Goal: Information Seeking & Learning: Learn about a topic

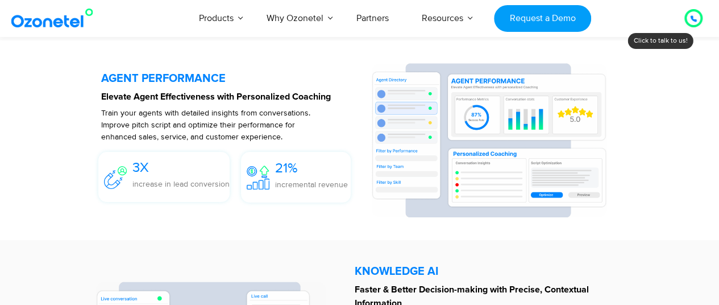
scroll to position [2140, 0]
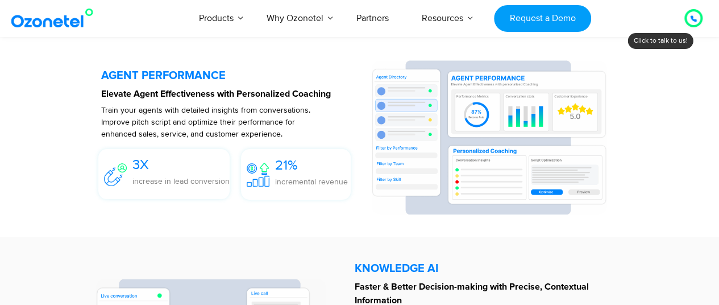
click at [179, 122] on p "Train your agents with detailed insights from conversations. Improve pitch scri…" at bounding box center [210, 122] width 218 height 36
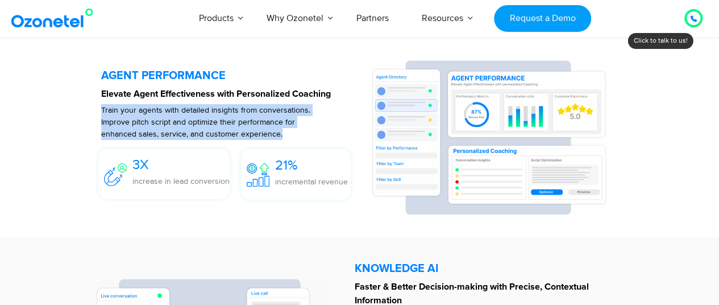
click at [179, 122] on p "Train your agents with detailed insights from conversations. Improve pitch scri…" at bounding box center [210, 122] width 218 height 36
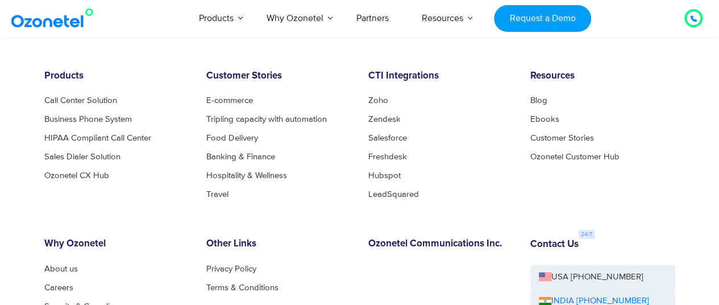
scroll to position [6059, 0]
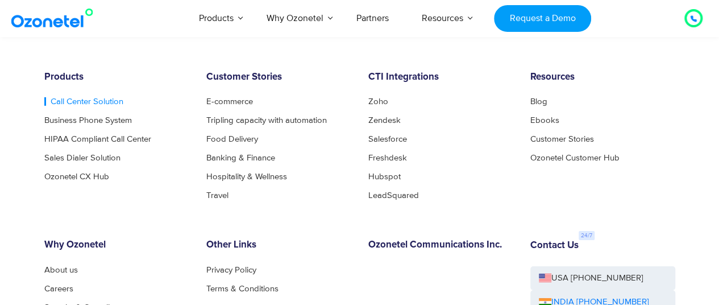
click at [57, 103] on link "Call Center Solution" at bounding box center [83, 101] width 79 height 9
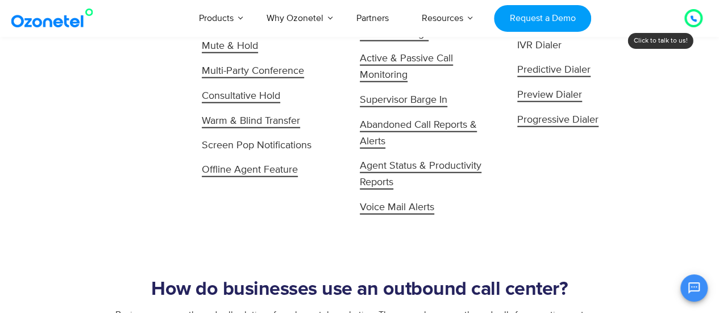
scroll to position [1236, 0]
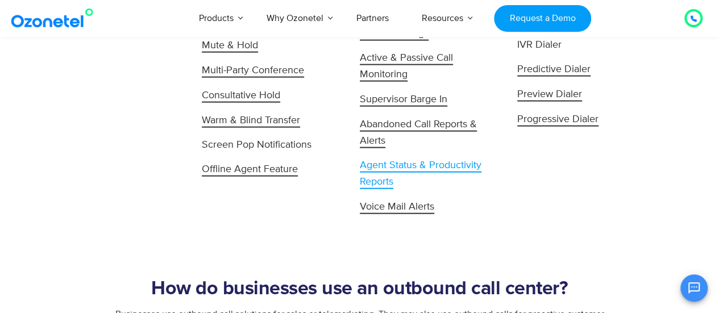
click at [398, 168] on span "Agent Status & Productivity Reports" at bounding box center [421, 174] width 122 height 30
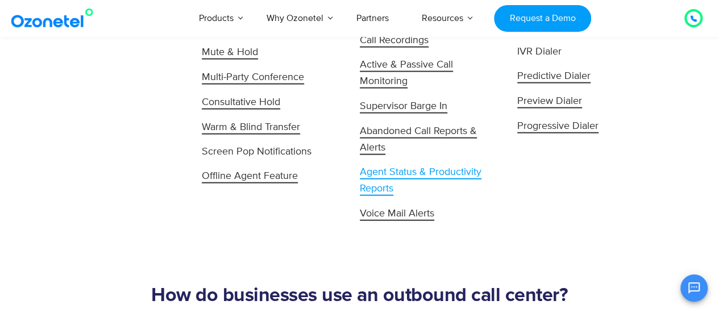
scroll to position [1228, 0]
click at [397, 173] on span "Agent Status & Productivity Reports" at bounding box center [421, 182] width 122 height 30
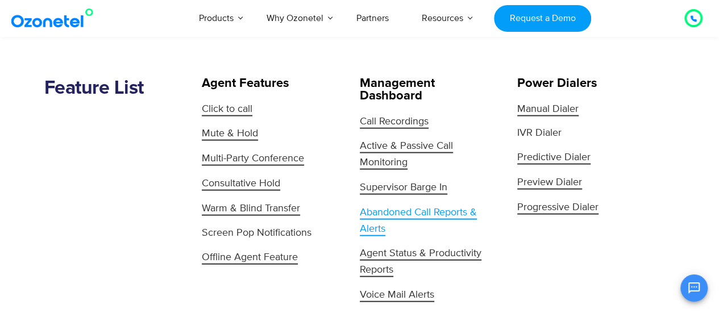
scroll to position [1139, 0]
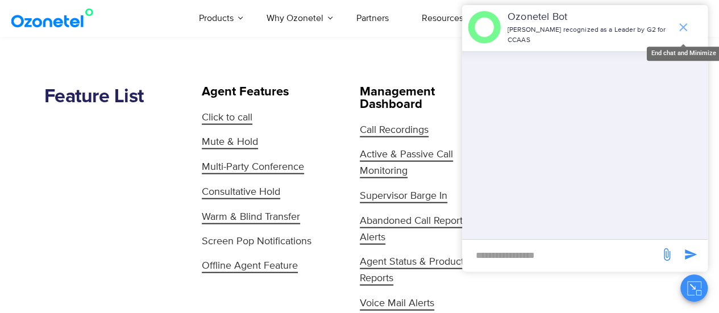
click at [680, 29] on icon "end chat or minimize" at bounding box center [684, 27] width 14 height 14
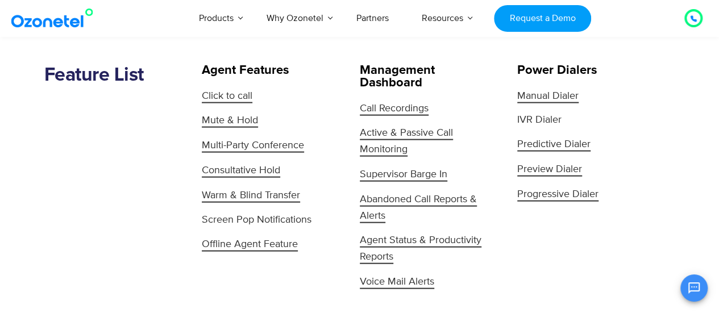
scroll to position [1157, 0]
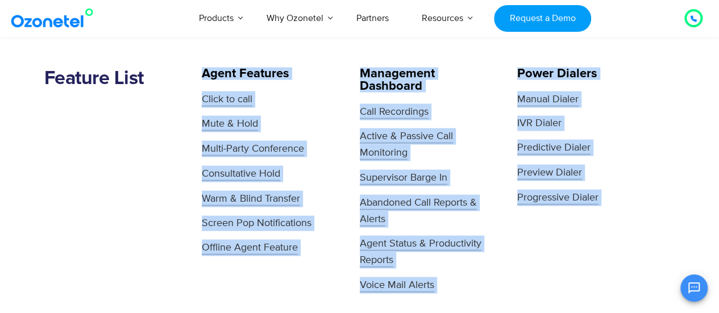
drag, startPoint x: 188, startPoint y: 73, endPoint x: 513, endPoint y: 280, distance: 385.5
click at [506, 74] on div "Management Dashboard Call Recordings Active & Passive Call Monitoring Superviso…" at bounding box center [439, 181] width 158 height 226
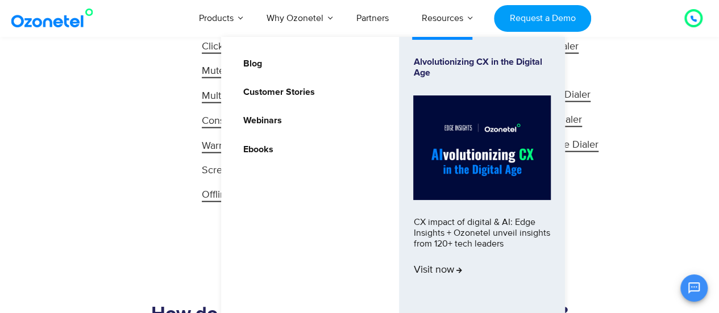
scroll to position [1211, 0]
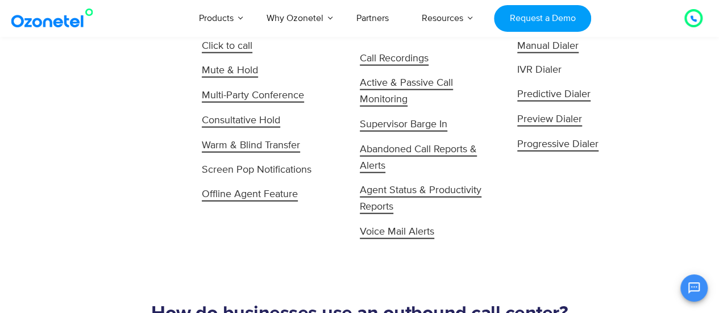
click at [115, 90] on div "Feature List" at bounding box center [123, 127] width 158 height 226
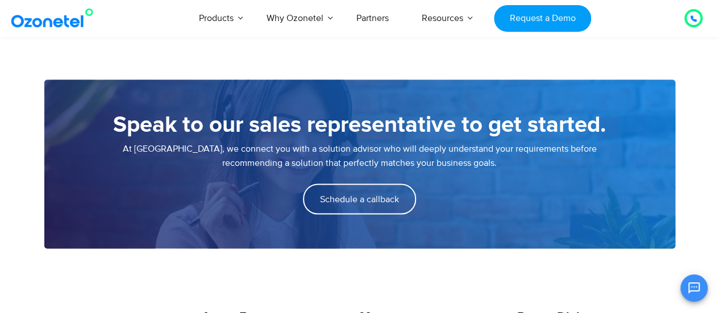
scroll to position [915, 0]
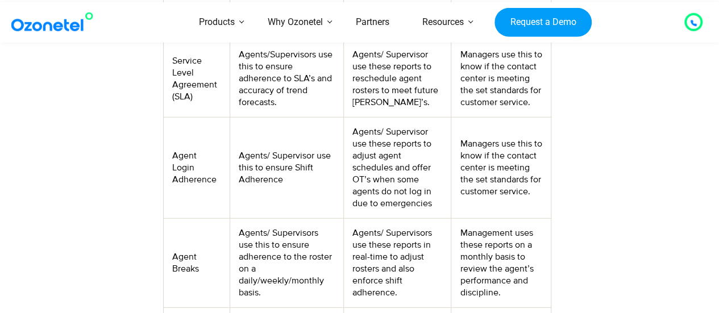
scroll to position [1481, 0]
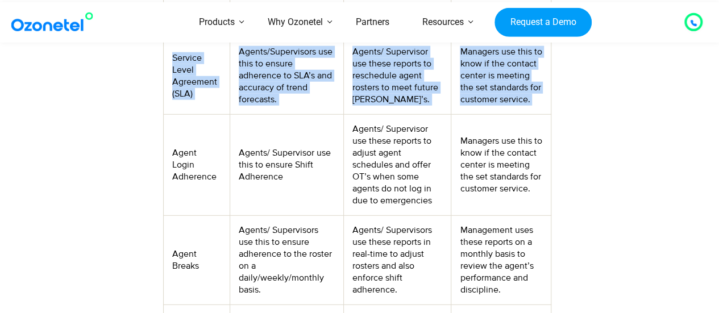
drag, startPoint x: 160, startPoint y: 169, endPoint x: 175, endPoint y: 175, distance: 15.8
click at [175, 175] on td "Agent Login Adherence" at bounding box center [197, 165] width 67 height 101
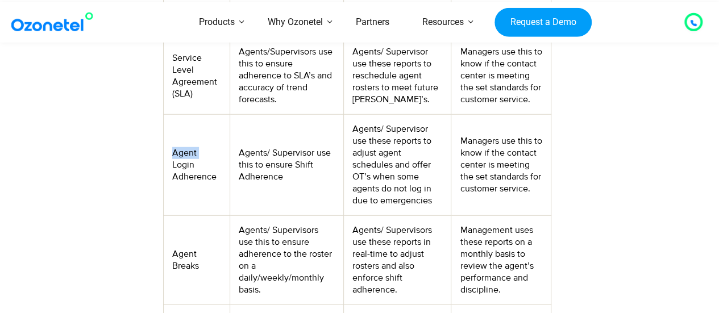
click at [175, 175] on td "Agent Login Adherence" at bounding box center [197, 165] width 67 height 101
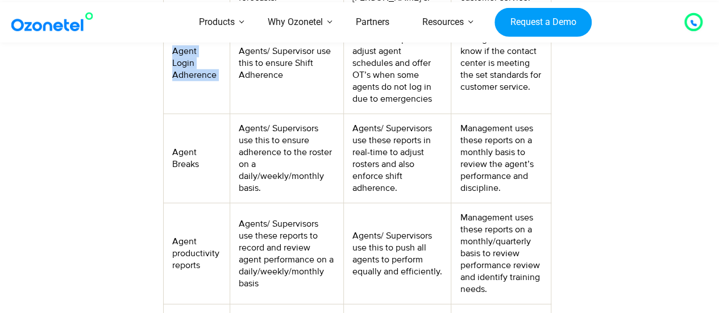
scroll to position [1584, 0]
drag, startPoint x: 181, startPoint y: 164, endPoint x: 182, endPoint y: 205, distance: 41.5
click at [182, 203] on td "Agent Breaks" at bounding box center [197, 158] width 67 height 89
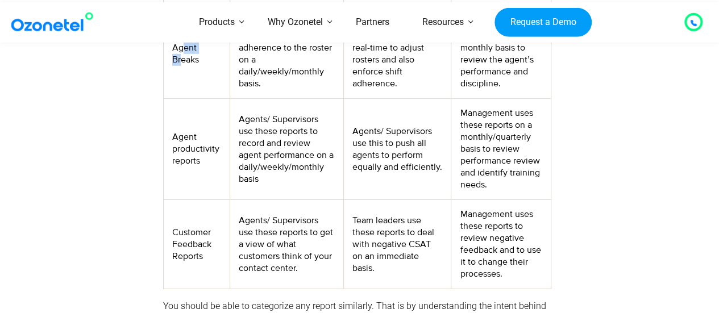
scroll to position [1689, 0]
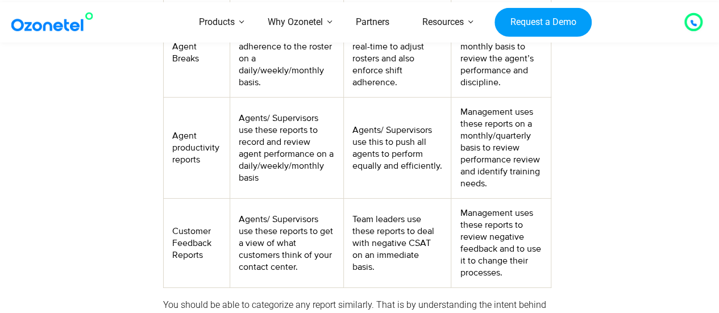
click at [184, 78] on td "Agent Breaks" at bounding box center [197, 53] width 67 height 89
copy td "Agent Breaks"
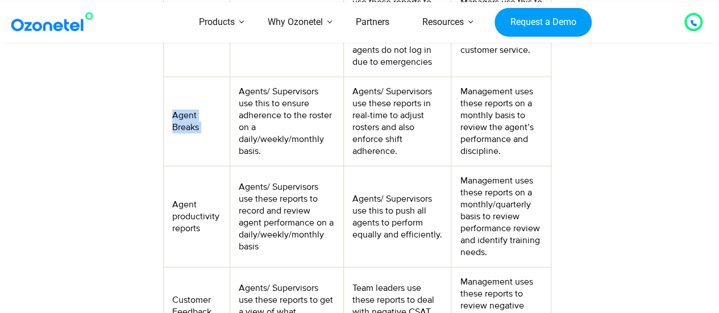
scroll to position [1619, 0]
copy td "Agent Breaks"
click at [179, 241] on td "Agent productivity reports" at bounding box center [197, 217] width 67 height 101
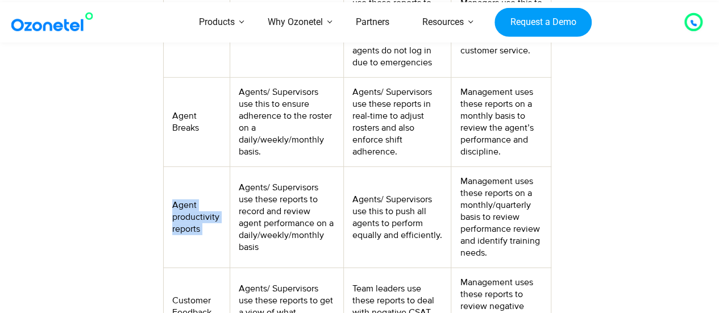
copy td "Agent productivity reports"
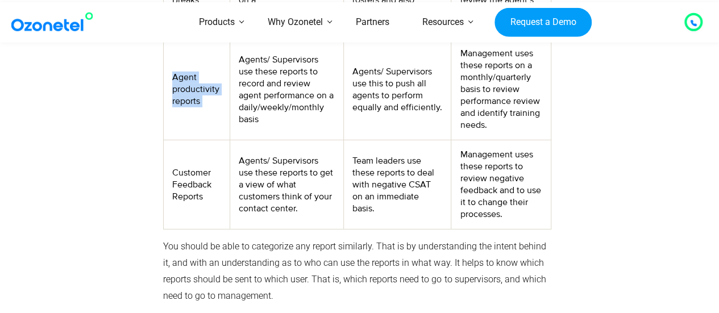
scroll to position [1748, 0]
click at [167, 211] on td "Customer Feedback Reports" at bounding box center [197, 184] width 67 height 89
click at [172, 205] on td "Customer Feedback Reports" at bounding box center [197, 184] width 67 height 89
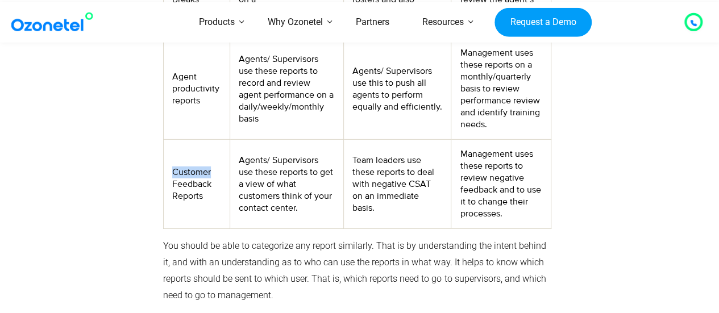
click at [172, 205] on td "Customer Feedback Reports" at bounding box center [197, 184] width 67 height 89
copy td "Customer Feedback Reports"
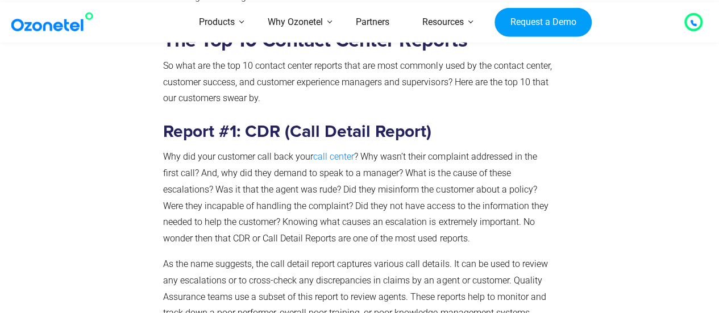
scroll to position [2041, 0]
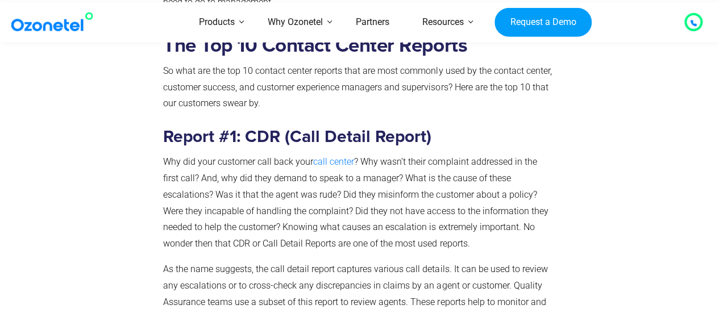
click at [247, 146] on strong "Report #1: CDR (Call Detail Report)" at bounding box center [297, 137] width 268 height 17
copy strong "CDR"
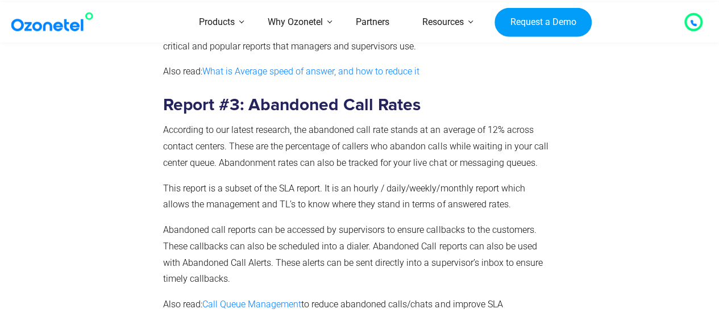
scroll to position [2627, 0]
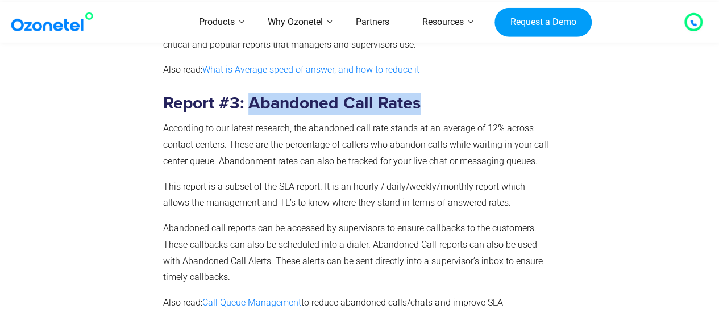
drag, startPoint x: 247, startPoint y: 125, endPoint x: 442, endPoint y: 131, distance: 195.1
click at [442, 115] on h3 "Report #3: Abandoned Call Rates" at bounding box center [357, 104] width 388 height 22
copy strong "Abandoned Call Rates"
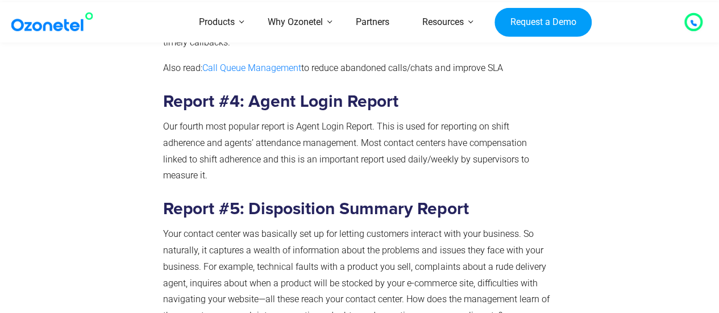
scroll to position [2872, 0]
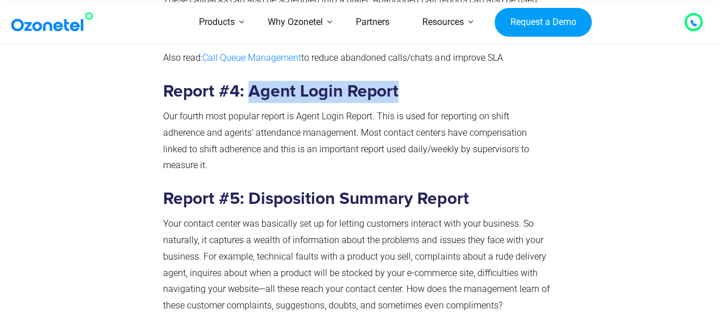
drag, startPoint x: 250, startPoint y: 119, endPoint x: 421, endPoint y: 103, distance: 171.9
copy strong "Agent Login Report"
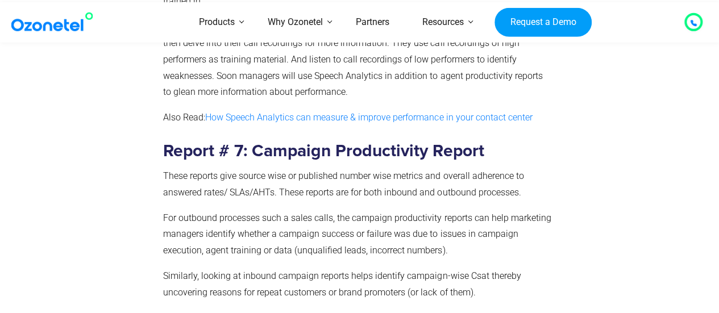
scroll to position [3477, 0]
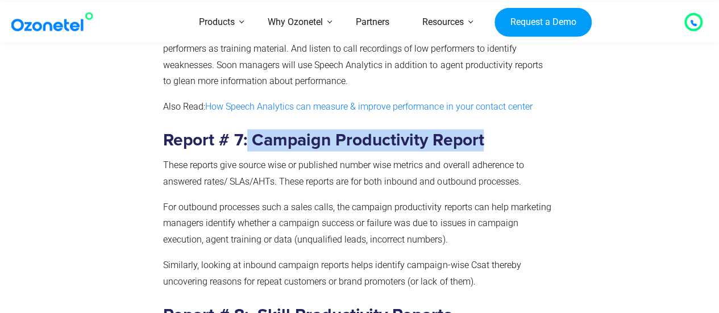
drag, startPoint x: 248, startPoint y: 159, endPoint x: 530, endPoint y: 158, distance: 282.0
click at [530, 152] on h3 "Report # 7: Campaign Productivity Report" at bounding box center [357, 141] width 388 height 22
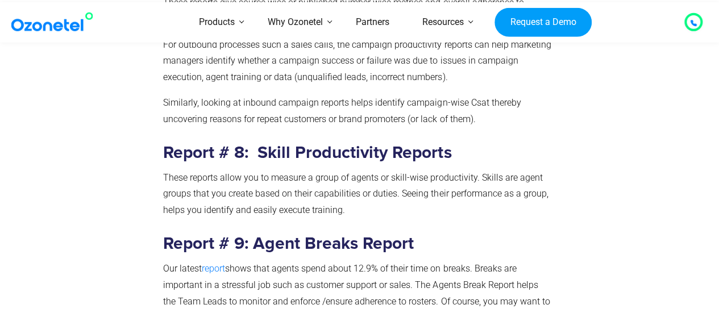
scroll to position [3641, 0]
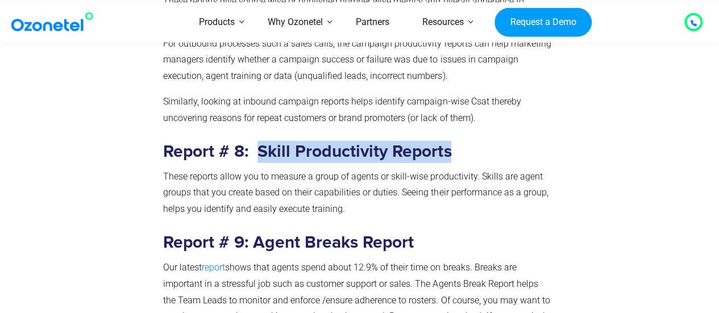
drag, startPoint x: 260, startPoint y: 156, endPoint x: 481, endPoint y: 148, distance: 220.8
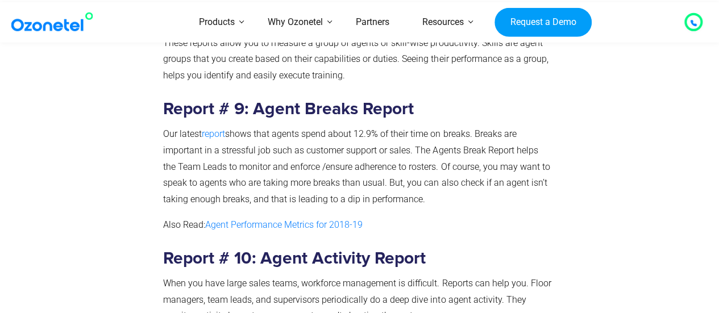
scroll to position [3776, 0]
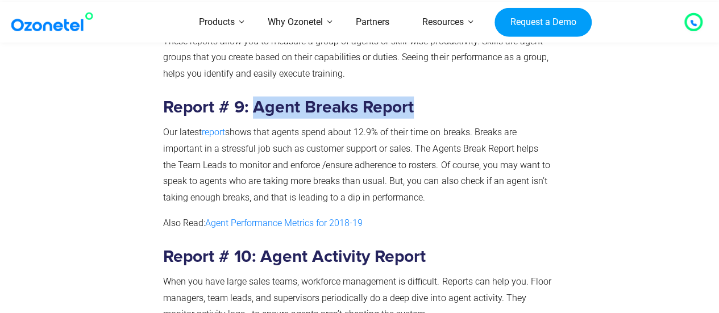
drag, startPoint x: 256, startPoint y: 120, endPoint x: 483, endPoint y: 111, distance: 227.6
click at [483, 111] on h3 "Report # 9: Agent Breaks Report" at bounding box center [357, 108] width 388 height 22
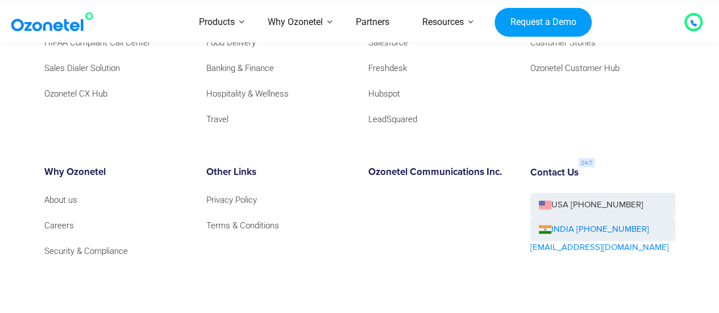
scroll to position [5452, 0]
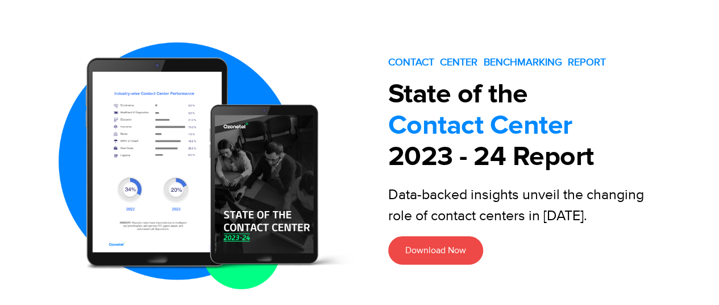
click at [424, 200] on span "Data-backed insights unveil the changing role of contact centers in [DATE]." at bounding box center [516, 205] width 256 height 39
click at [424, 200] on span "Data-backed insights unveil the changing role of contact centers in 2024." at bounding box center [516, 205] width 256 height 39
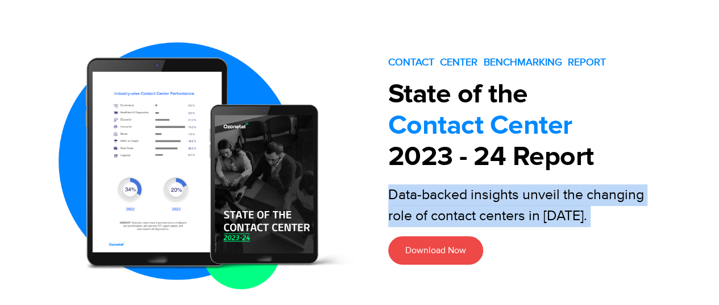
click at [424, 200] on span "Data-backed insights unveil the changing role of contact centers in 2024." at bounding box center [516, 205] width 256 height 39
click at [408, 256] on link "Download Now" at bounding box center [435, 250] width 95 height 28
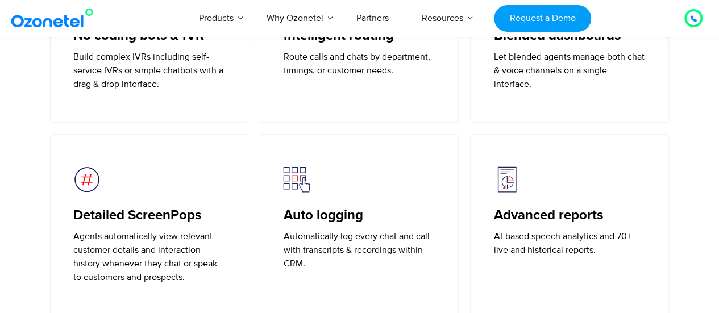
scroll to position [2387, 0]
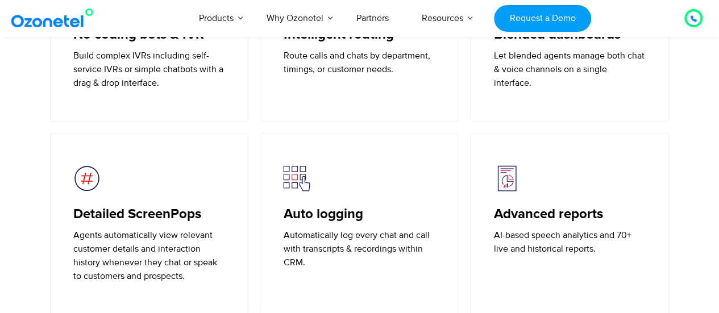
click at [503, 185] on img at bounding box center [507, 178] width 27 height 27
click at [528, 250] on p "AI-based speech analytics and 70+ live and historical reports." at bounding box center [570, 242] width 152 height 27
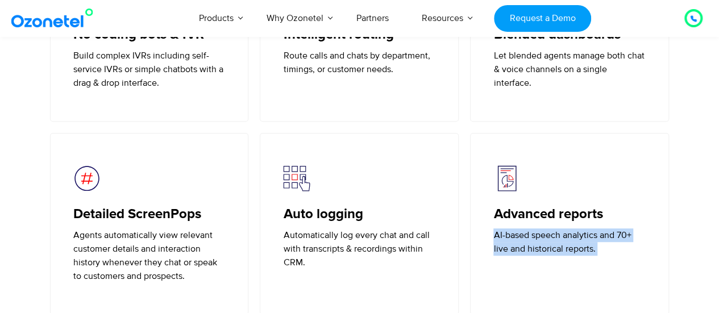
click at [528, 250] on p "AI-based speech analytics and 70+ live and historical reports." at bounding box center [570, 242] width 152 height 27
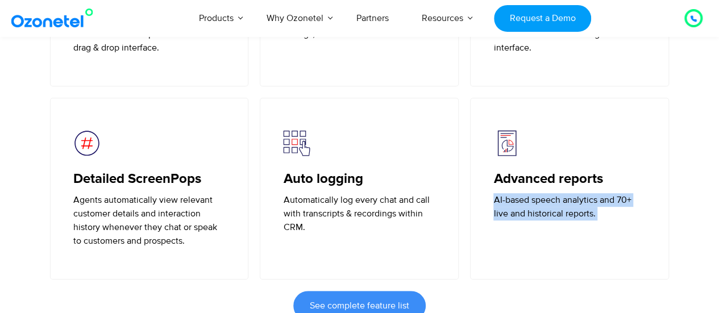
scroll to position [2426, 0]
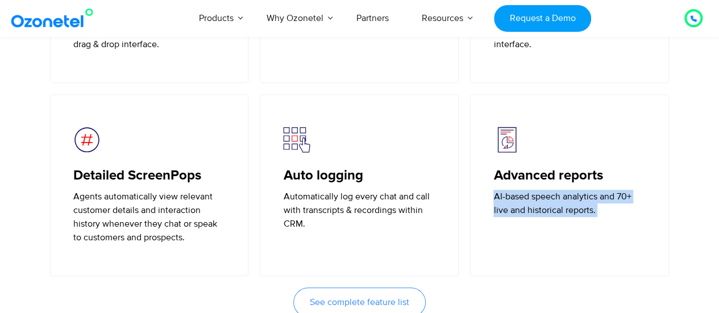
click at [375, 304] on span "See complete feature list" at bounding box center [360, 302] width 100 height 9
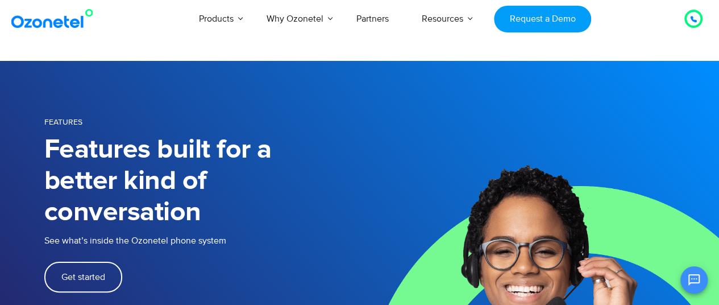
scroll to position [0, 56]
